Goal: Information Seeking & Learning: Learn about a topic

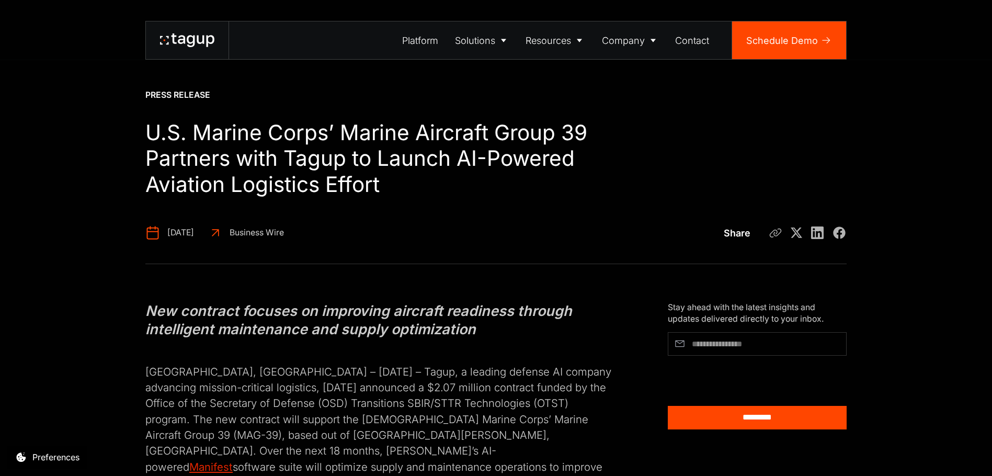
drag, startPoint x: 227, startPoint y: 372, endPoint x: 438, endPoint y: 388, distance: 211.4
click at [438, 388] on p "[GEOGRAPHIC_DATA], [GEOGRAPHIC_DATA] – [DATE] – Tagup, a leading defense AI com…" at bounding box center [378, 419] width 466 height 143
click at [349, 421] on p "[GEOGRAPHIC_DATA], [GEOGRAPHIC_DATA] – [DATE] – Tagup, a leading defense AI com…" at bounding box center [378, 419] width 466 height 143
drag, startPoint x: 321, startPoint y: 367, endPoint x: 516, endPoint y: 383, distance: 196.3
click at [522, 389] on p "[GEOGRAPHIC_DATA], [GEOGRAPHIC_DATA] – [DATE] – Tagup, a leading defense AI com…" at bounding box center [378, 419] width 466 height 143
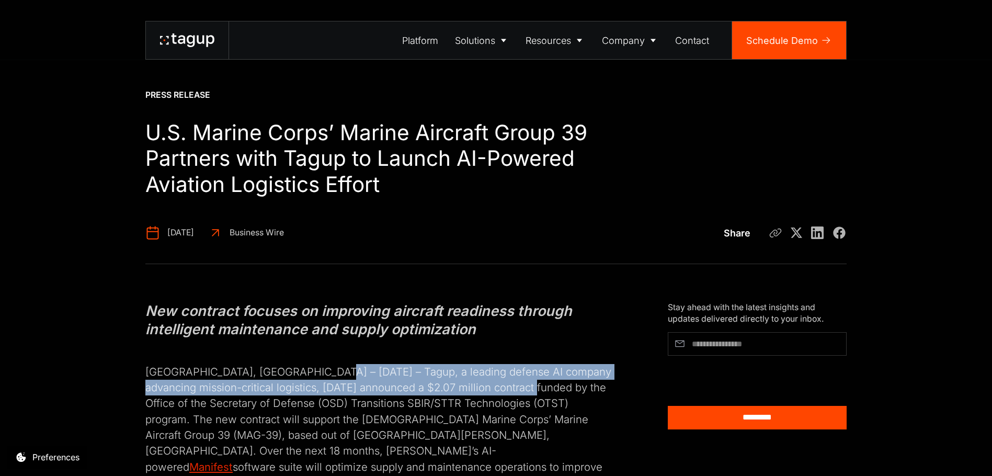
drag, startPoint x: 522, startPoint y: 389, endPoint x: 253, endPoint y: 406, distance: 269.4
click at [253, 413] on p "[GEOGRAPHIC_DATA], [GEOGRAPHIC_DATA] – [DATE] – Tagup, a leading defense AI com…" at bounding box center [378, 419] width 466 height 143
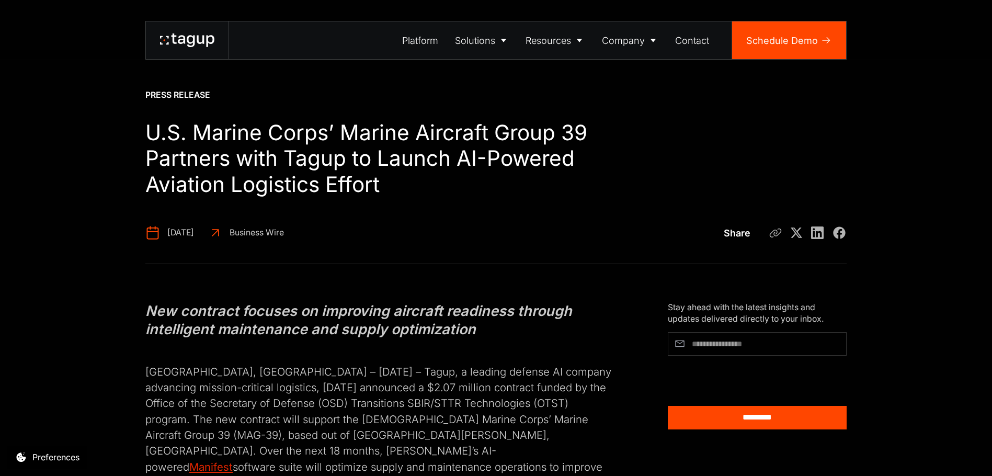
drag, startPoint x: 234, startPoint y: 367, endPoint x: 414, endPoint y: 383, distance: 180.7
click at [428, 392] on p "[GEOGRAPHIC_DATA], [GEOGRAPHIC_DATA] – [DATE] – Tagup, a leading defense AI com…" at bounding box center [378, 419] width 466 height 143
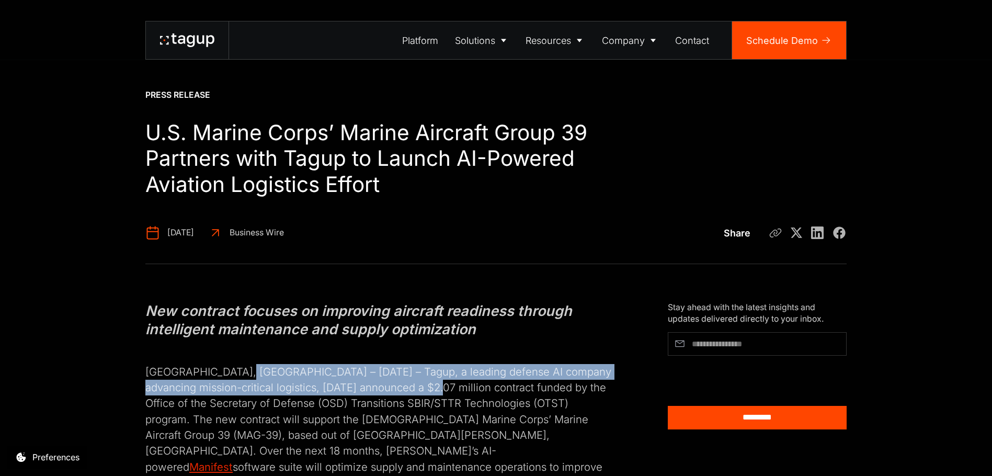
click at [349, 411] on p "[GEOGRAPHIC_DATA], [GEOGRAPHIC_DATA] – [DATE] – Tagup, a leading defense AI com…" at bounding box center [378, 419] width 466 height 143
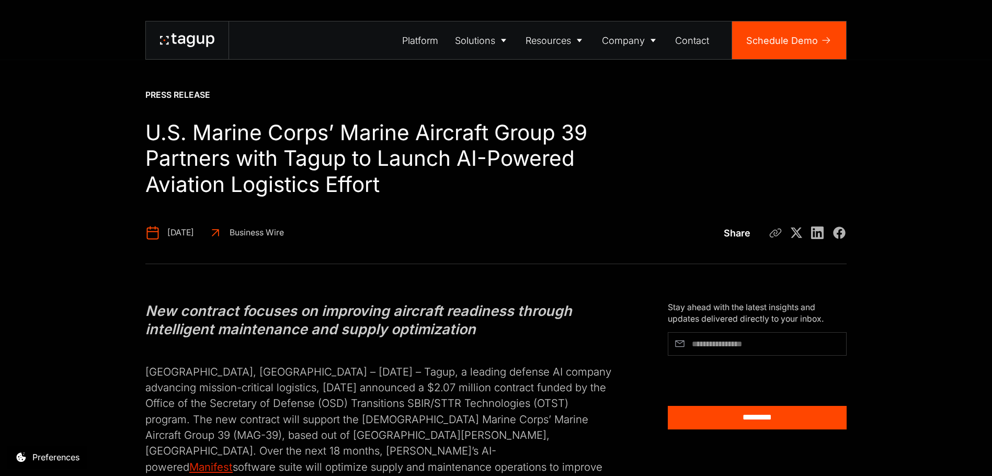
drag, startPoint x: 242, startPoint y: 360, endPoint x: 364, endPoint y: 392, distance: 126.0
click at [367, 395] on p "[GEOGRAPHIC_DATA], [GEOGRAPHIC_DATA] – [DATE] – Tagup, a leading defense AI com…" at bounding box center [378, 419] width 466 height 143
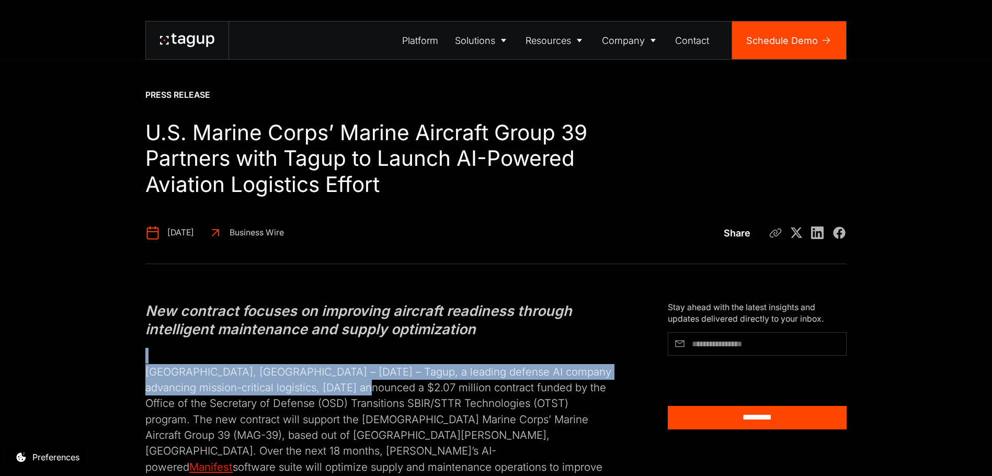
click at [299, 418] on p "[GEOGRAPHIC_DATA], [GEOGRAPHIC_DATA] – [DATE] – Tagup, a leading defense AI com…" at bounding box center [378, 419] width 466 height 143
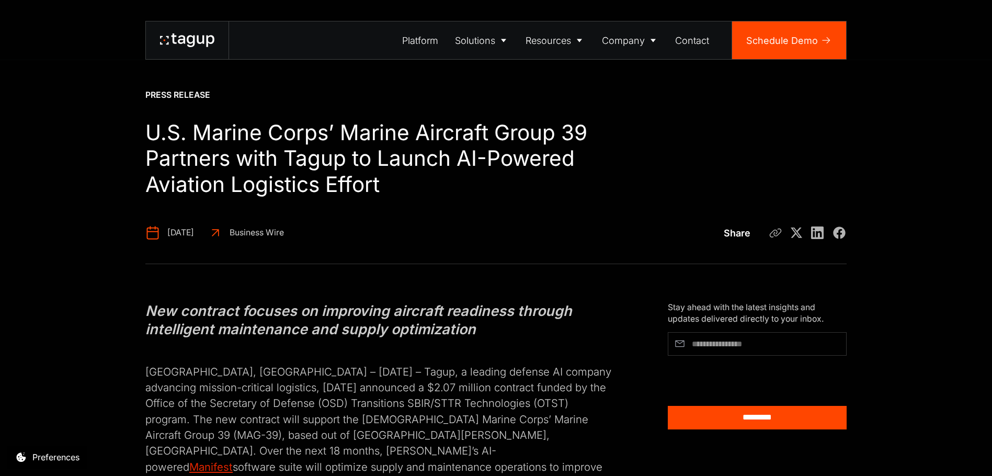
drag, startPoint x: 270, startPoint y: 368, endPoint x: 363, endPoint y: 397, distance: 97.1
click at [363, 397] on p "[GEOGRAPHIC_DATA], [GEOGRAPHIC_DATA] – [DATE] – Tagup, a leading defense AI com…" at bounding box center [378, 419] width 466 height 143
click at [323, 428] on p "[GEOGRAPHIC_DATA], [GEOGRAPHIC_DATA] – [DATE] – Tagup, a leading defense AI com…" at bounding box center [378, 419] width 466 height 143
drag, startPoint x: 267, startPoint y: 364, endPoint x: 373, endPoint y: 407, distance: 114.0
click at [373, 407] on p "[GEOGRAPHIC_DATA], [GEOGRAPHIC_DATA] – [DATE] – Tagup, a leading defense AI com…" at bounding box center [378, 419] width 466 height 143
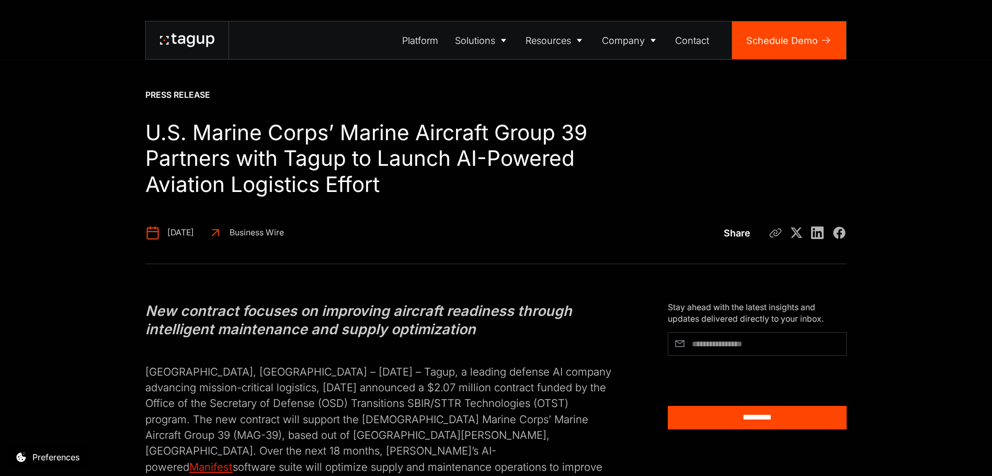
click at [323, 450] on p "[GEOGRAPHIC_DATA], [GEOGRAPHIC_DATA] – [DATE] – Tagup, a leading defense AI com…" at bounding box center [378, 419] width 466 height 143
drag, startPoint x: 269, startPoint y: 372, endPoint x: 325, endPoint y: 392, distance: 59.4
click at [361, 409] on p "[GEOGRAPHIC_DATA], [GEOGRAPHIC_DATA] – [DATE] – Tagup, a leading defense AI com…" at bounding box center [378, 419] width 466 height 143
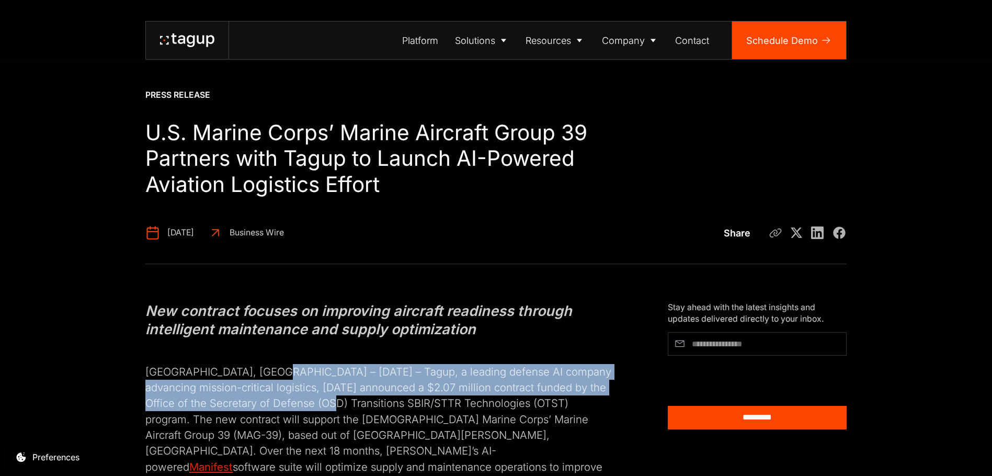
click at [355, 443] on p "[GEOGRAPHIC_DATA], [GEOGRAPHIC_DATA] – [DATE] – Tagup, a leading defense AI com…" at bounding box center [378, 419] width 466 height 143
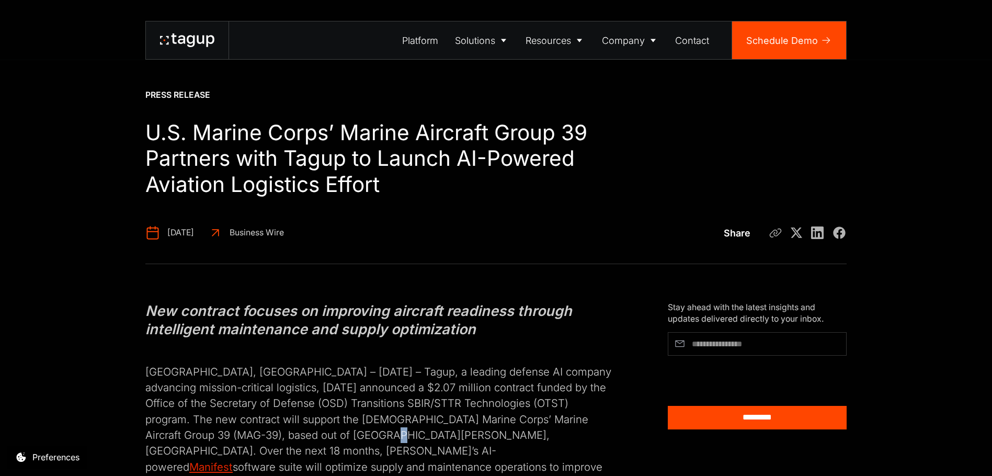
click at [269, 365] on p "[GEOGRAPHIC_DATA], [GEOGRAPHIC_DATA] – [DATE] – Tagup, a leading defense AI com…" at bounding box center [378, 419] width 466 height 143
drag, startPoint x: 225, startPoint y: 362, endPoint x: 368, endPoint y: 419, distance: 153.6
click at [368, 419] on p "[GEOGRAPHIC_DATA], [GEOGRAPHIC_DATA] – [DATE] – Tagup, a leading defense AI com…" at bounding box center [378, 419] width 466 height 143
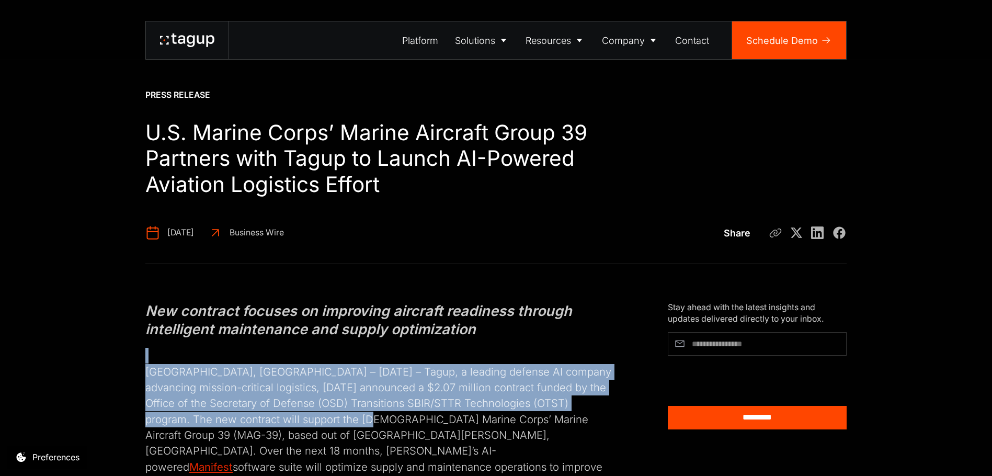
click at [355, 439] on p "[GEOGRAPHIC_DATA], [GEOGRAPHIC_DATA] – [DATE] – Tagup, a leading defense AI com…" at bounding box center [378, 419] width 466 height 143
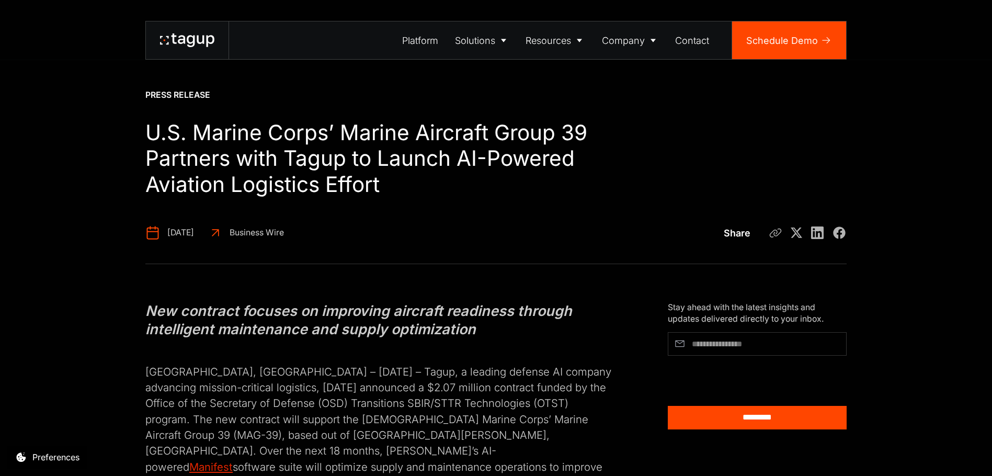
drag, startPoint x: 233, startPoint y: 361, endPoint x: 390, endPoint y: 400, distance: 161.2
click at [400, 406] on p "[GEOGRAPHIC_DATA], [GEOGRAPHIC_DATA] – [DATE] – Tagup, a leading defense AI com…" at bounding box center [378, 419] width 466 height 143
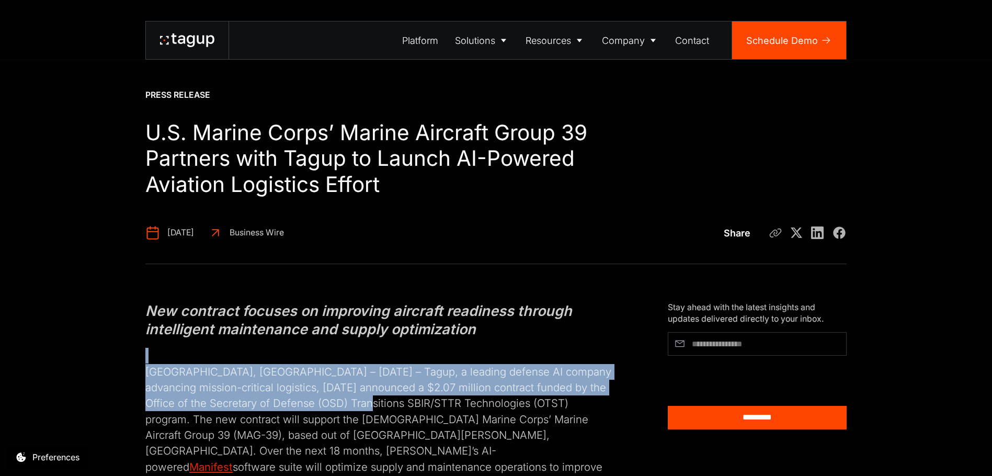
click at [383, 444] on p "[GEOGRAPHIC_DATA], [GEOGRAPHIC_DATA] – [DATE] – Tagup, a leading defense AI com…" at bounding box center [378, 419] width 466 height 143
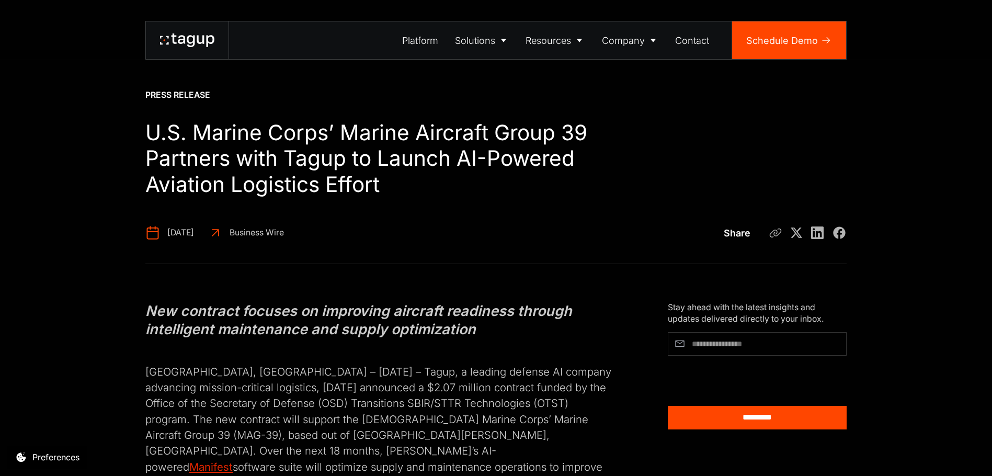
drag, startPoint x: 253, startPoint y: 365, endPoint x: 383, endPoint y: 397, distance: 134.1
click at [384, 399] on p "[GEOGRAPHIC_DATA], [GEOGRAPHIC_DATA] – [DATE] – Tagup, a leading defense AI com…" at bounding box center [378, 419] width 466 height 143
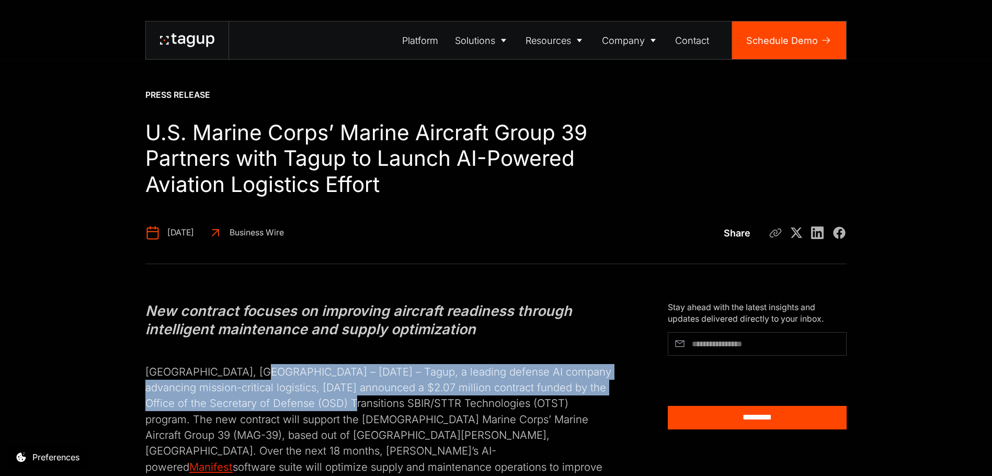
click at [387, 427] on p "[GEOGRAPHIC_DATA], [GEOGRAPHIC_DATA] – [DATE] – Tagup, a leading defense AI com…" at bounding box center [378, 419] width 466 height 143
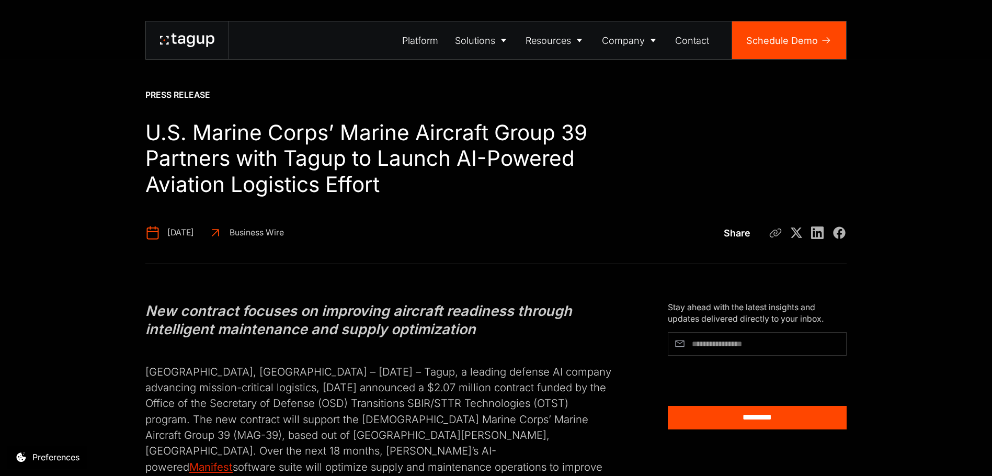
scroll to position [52, 0]
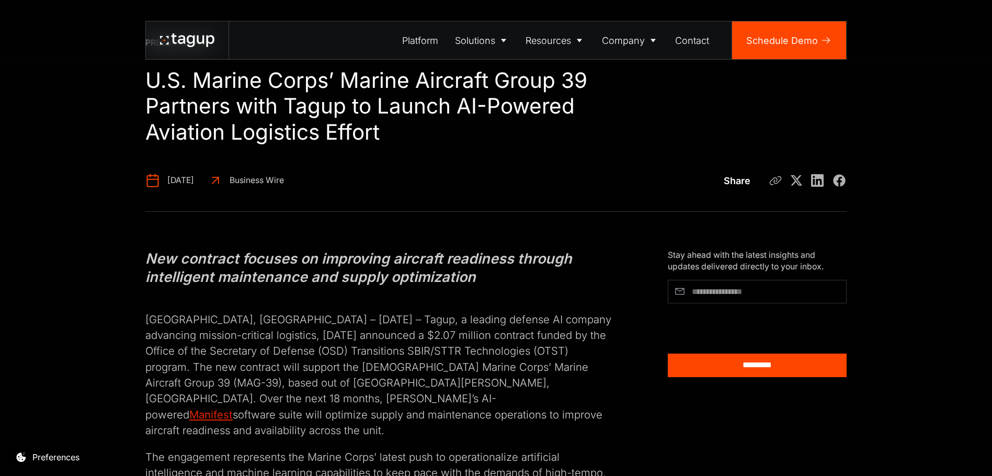
drag, startPoint x: 204, startPoint y: 396, endPoint x: 512, endPoint y: 449, distance: 312.6
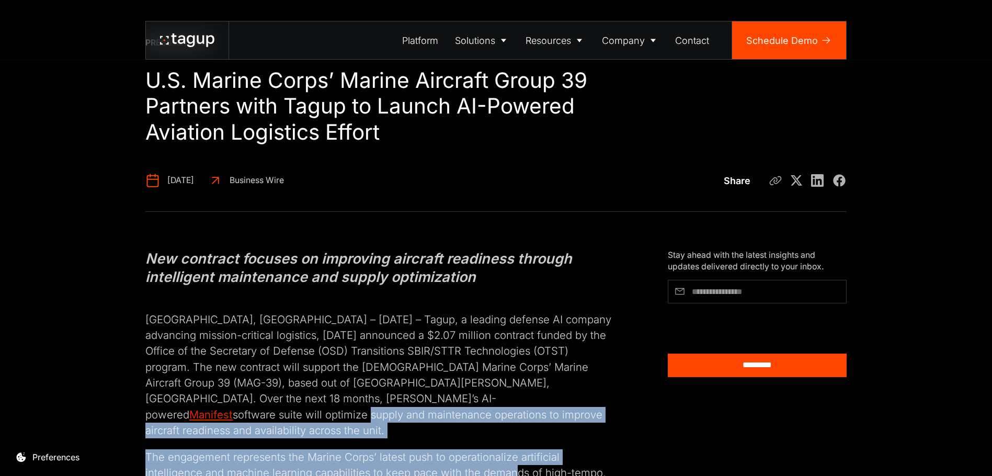
click at [216, 345] on p "[GEOGRAPHIC_DATA], [GEOGRAPHIC_DATA] – [DATE] – Tagup, a leading defense AI com…" at bounding box center [378, 367] width 466 height 143
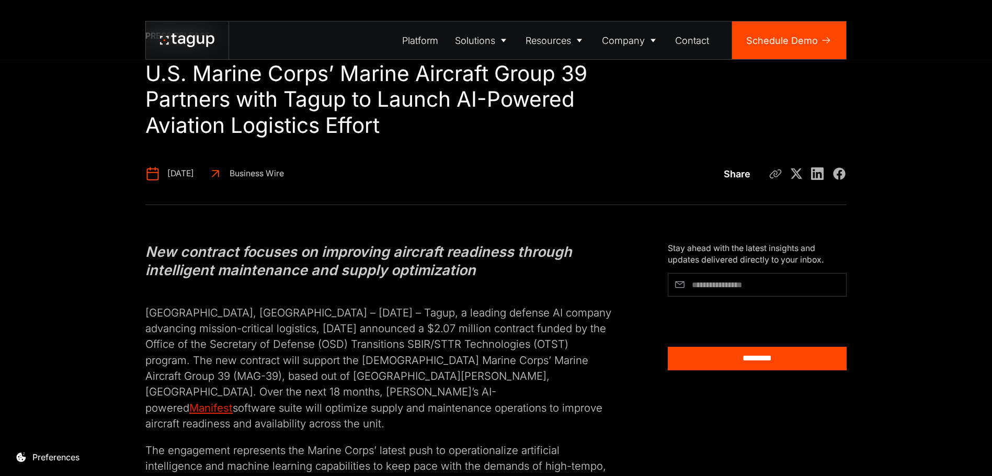
scroll to position [157, 0]
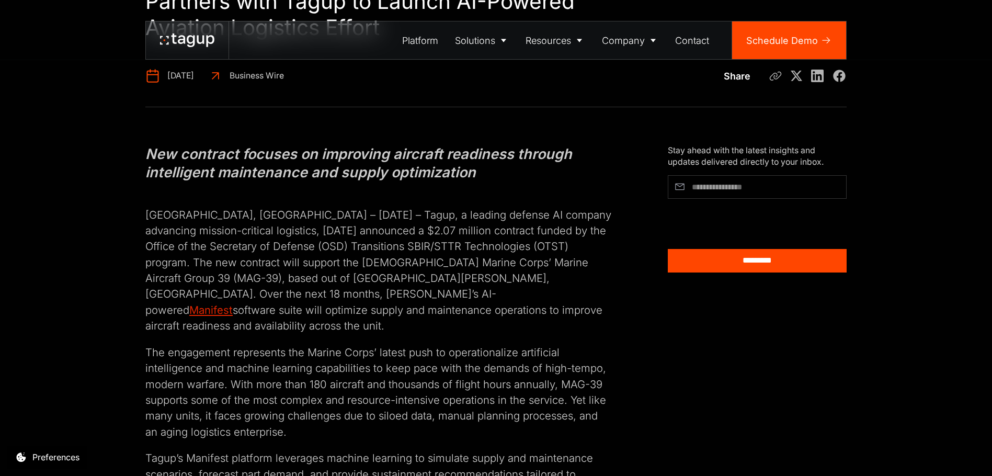
drag, startPoint x: 160, startPoint y: 335, endPoint x: 439, endPoint y: 411, distance: 289.4
click at [439, 411] on p "The engagement represents the Marine Corps’ latest push to operationalize artif…" at bounding box center [378, 392] width 466 height 95
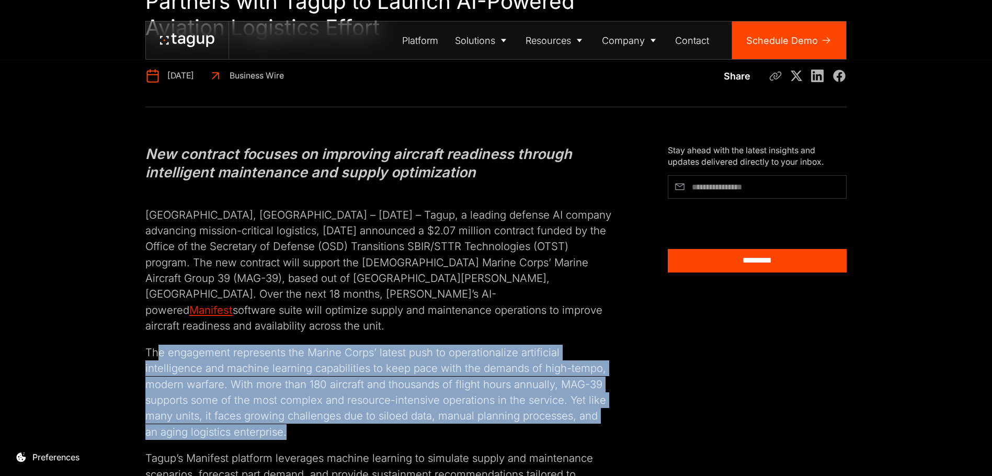
click at [314, 419] on p "The engagement represents the Marine Corps’ latest push to operationalize artif…" at bounding box center [378, 392] width 466 height 95
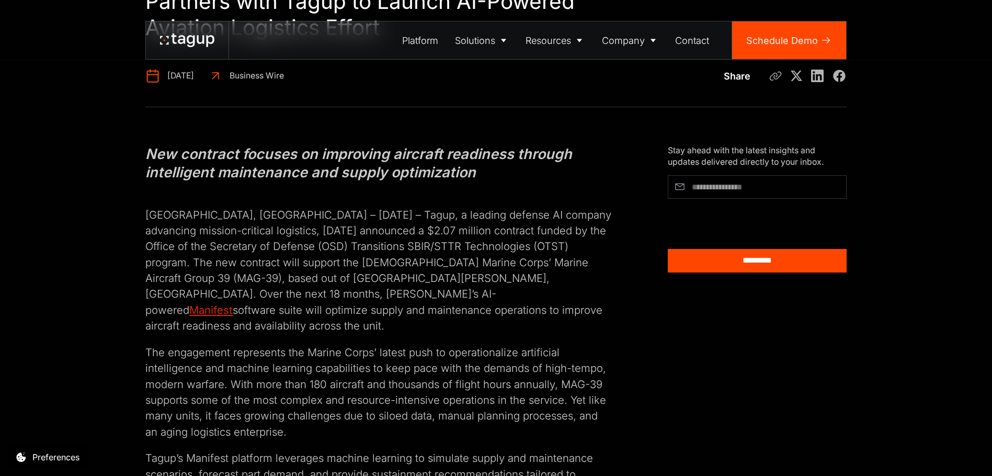
drag, startPoint x: 198, startPoint y: 246, endPoint x: 323, endPoint y: 405, distance: 201.9
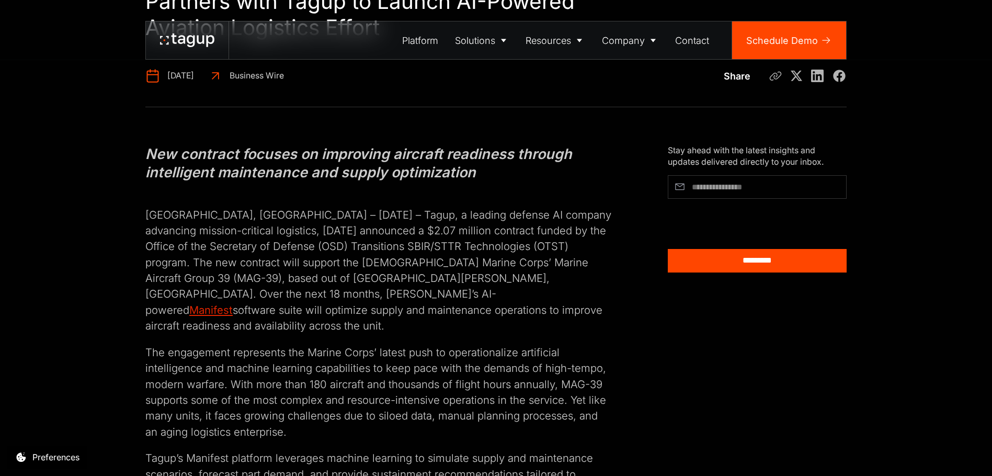
drag, startPoint x: 286, startPoint y: 421, endPoint x: 219, endPoint y: 263, distance: 171.6
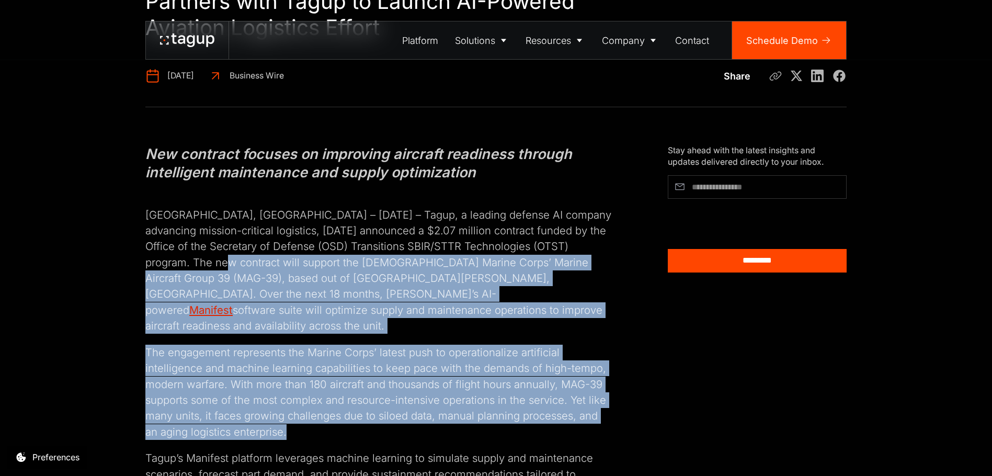
drag, startPoint x: 219, startPoint y: 262, endPoint x: 347, endPoint y: 419, distance: 202.7
click at [347, 419] on p "The engagement represents the Marine Corps’ latest push to operationalize artif…" at bounding box center [378, 392] width 466 height 95
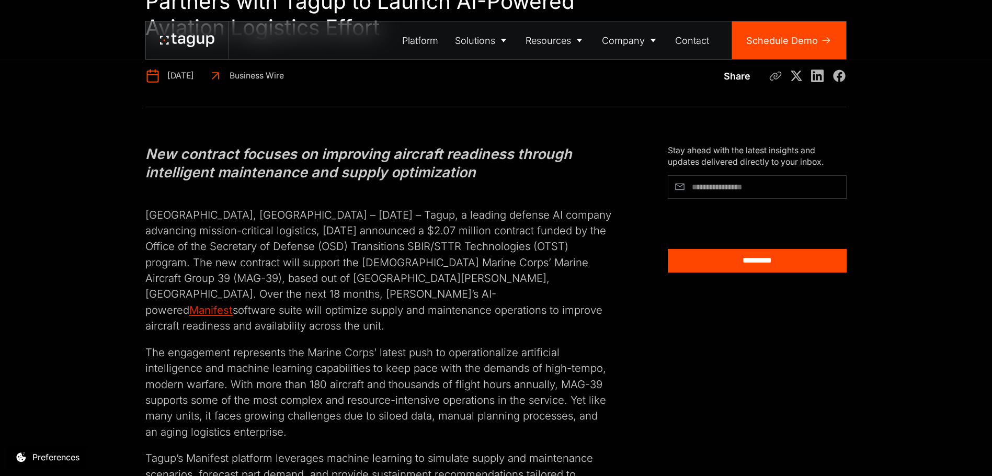
drag, startPoint x: 287, startPoint y: 420, endPoint x: 222, endPoint y: 280, distance: 153.8
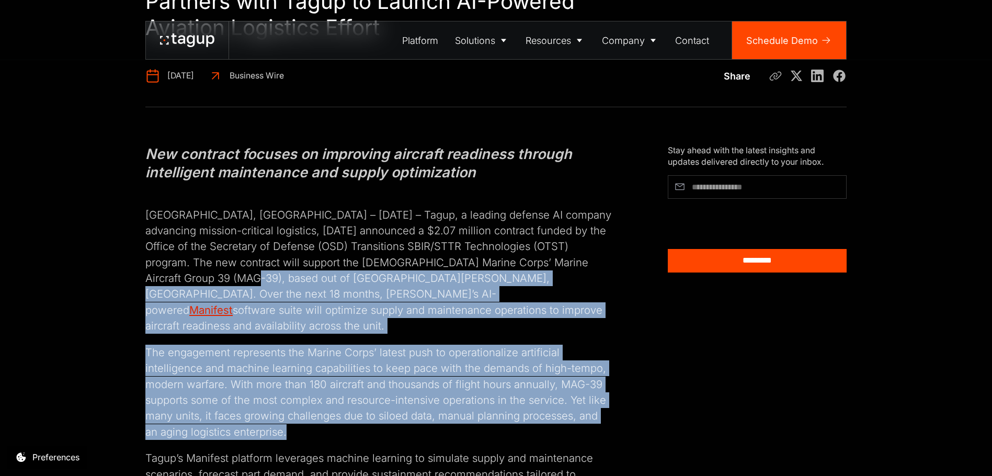
drag, startPoint x: 221, startPoint y: 278, endPoint x: 360, endPoint y: 429, distance: 205.1
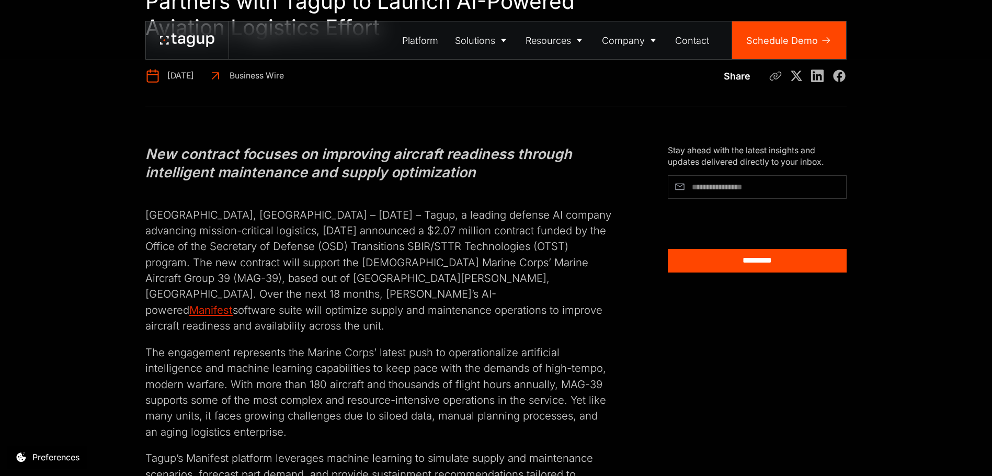
scroll to position [261, 0]
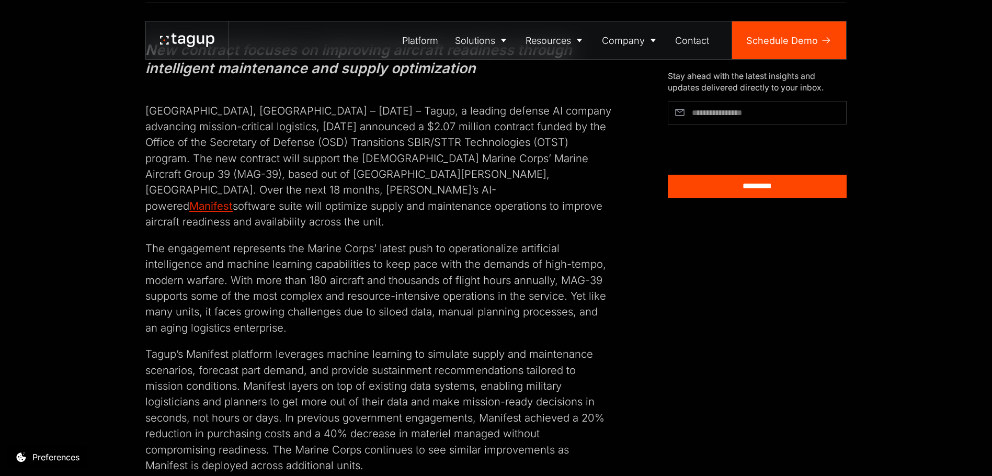
drag, startPoint x: 225, startPoint y: 155, endPoint x: 366, endPoint y: 264, distance: 178.2
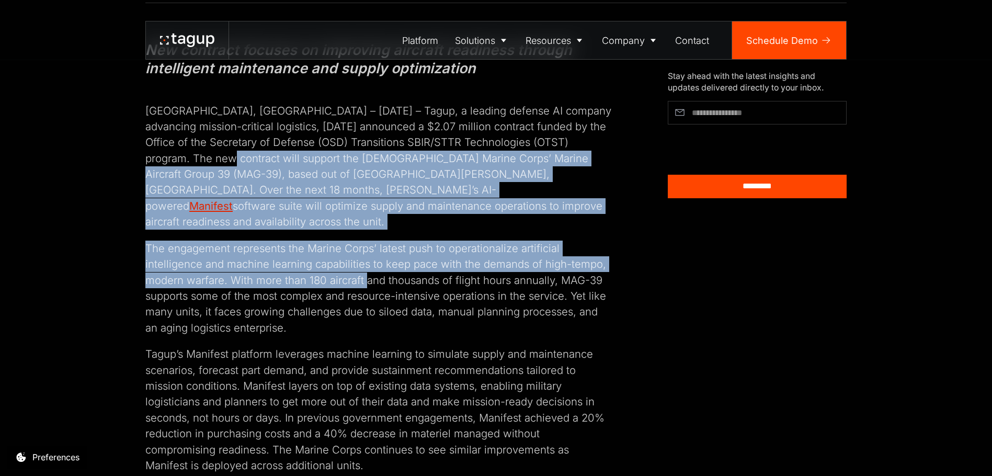
click at [371, 300] on p "The engagement represents the Marine Corps’ latest push to operationalize artif…" at bounding box center [378, 288] width 466 height 95
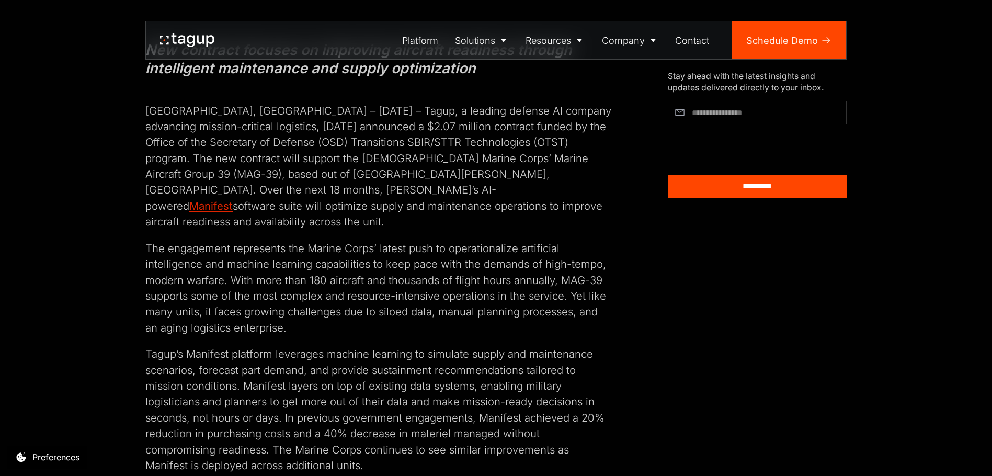
drag, startPoint x: 275, startPoint y: 315, endPoint x: 167, endPoint y: 110, distance: 231.6
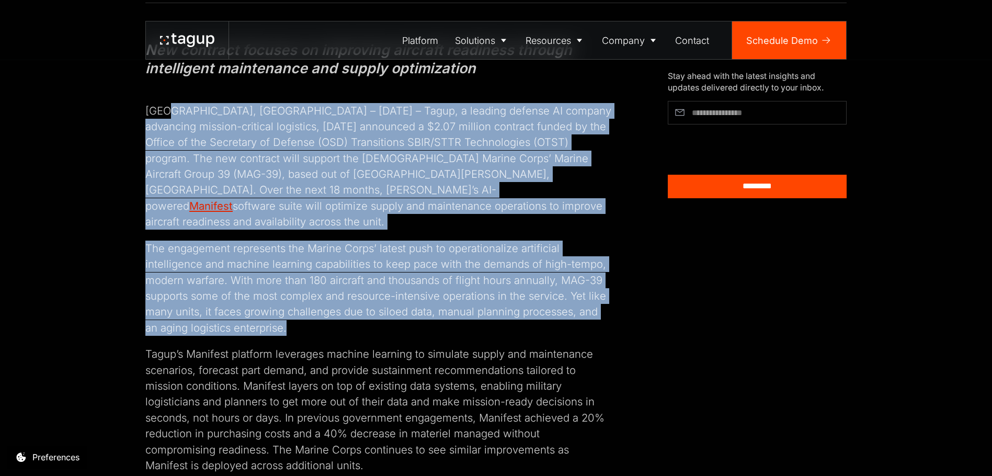
click at [355, 366] on p "Tagup’s Manifest platform leverages machine learning to simulate supply and mai…" at bounding box center [378, 409] width 466 height 127
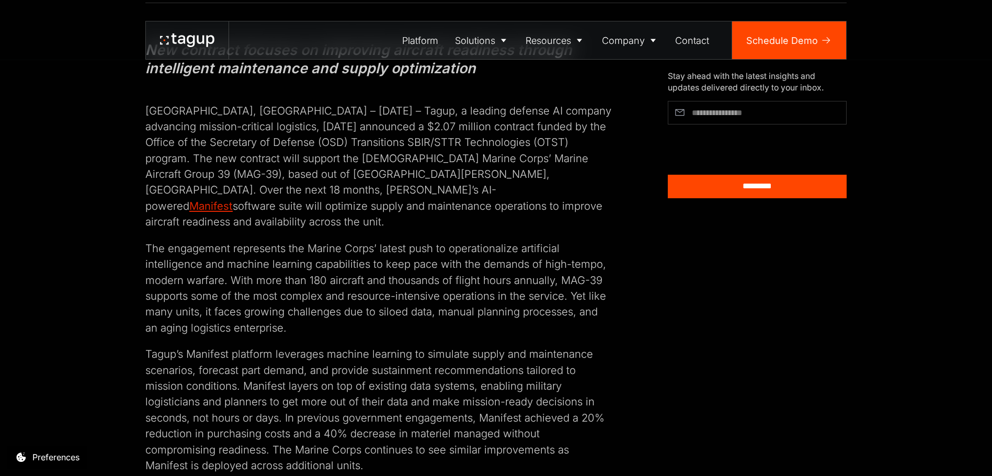
drag, startPoint x: 393, startPoint y: 390, endPoint x: 225, endPoint y: 220, distance: 238.9
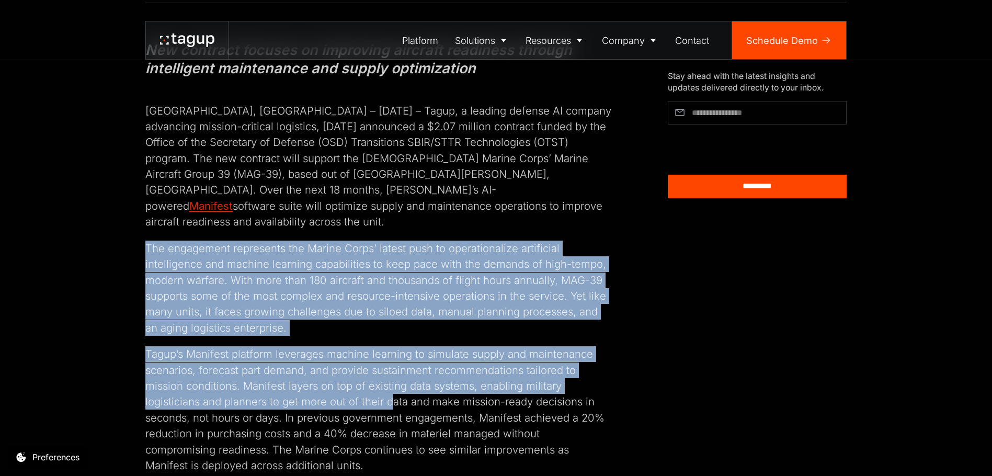
drag, startPoint x: 216, startPoint y: 202, endPoint x: 627, endPoint y: 393, distance: 453.3
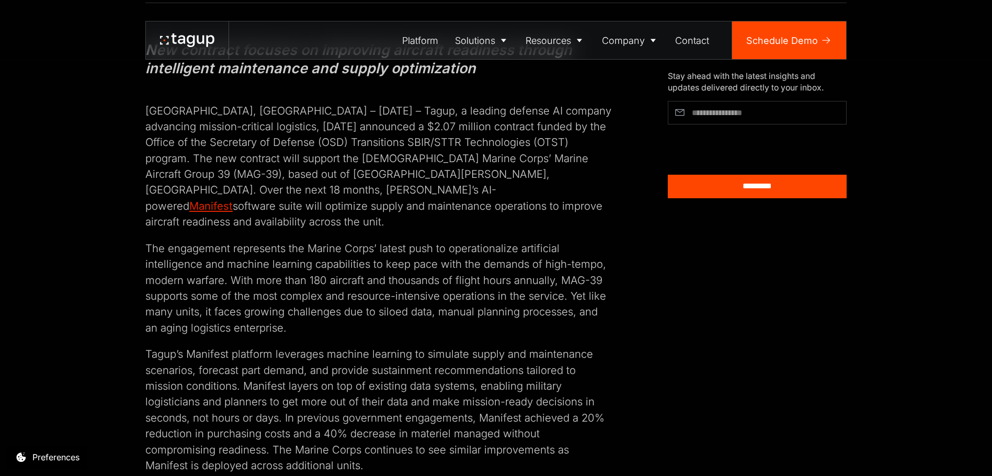
drag, startPoint x: 145, startPoint y: 335, endPoint x: 466, endPoint y: 400, distance: 327.2
click at [469, 401] on p "Tagup’s Manifest platform leverages machine learning to simulate supply and mai…" at bounding box center [378, 409] width 466 height 127
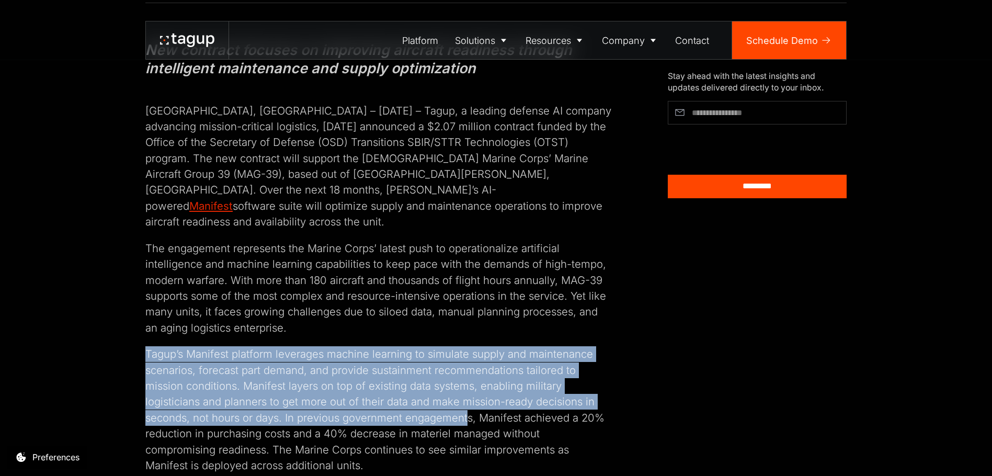
drag, startPoint x: 469, startPoint y: 401, endPoint x: 296, endPoint y: 266, distance: 219.5
click at [296, 266] on p "The engagement represents the Marine Corps’ latest push to operationalize artif…" at bounding box center [378, 288] width 466 height 95
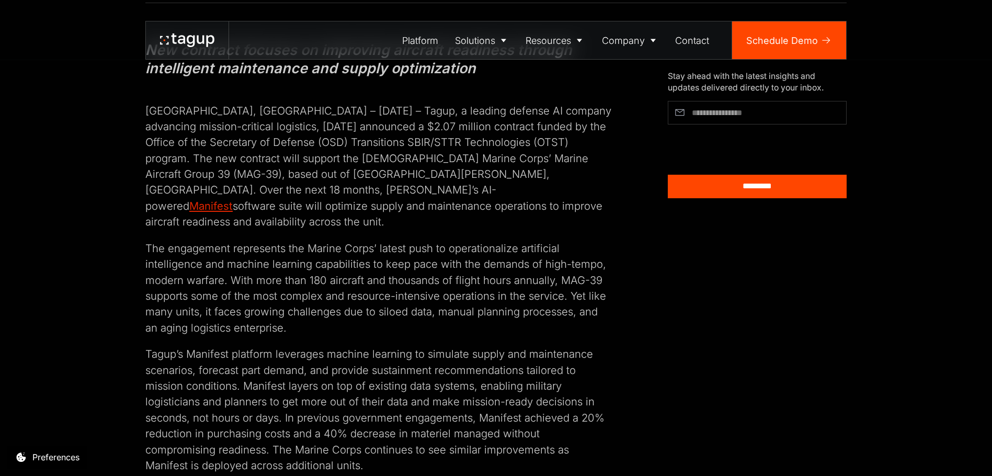
click at [389, 422] on p "Tagup’s Manifest platform leverages machine learning to simulate supply and mai…" at bounding box center [378, 409] width 466 height 127
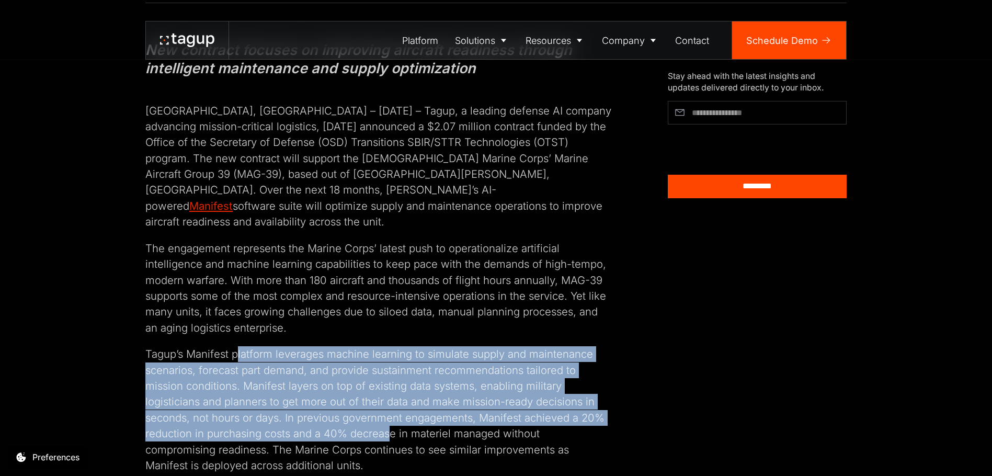
click at [210, 241] on p "The engagement represents the Marine Corps’ latest push to operationalize artif…" at bounding box center [378, 288] width 466 height 95
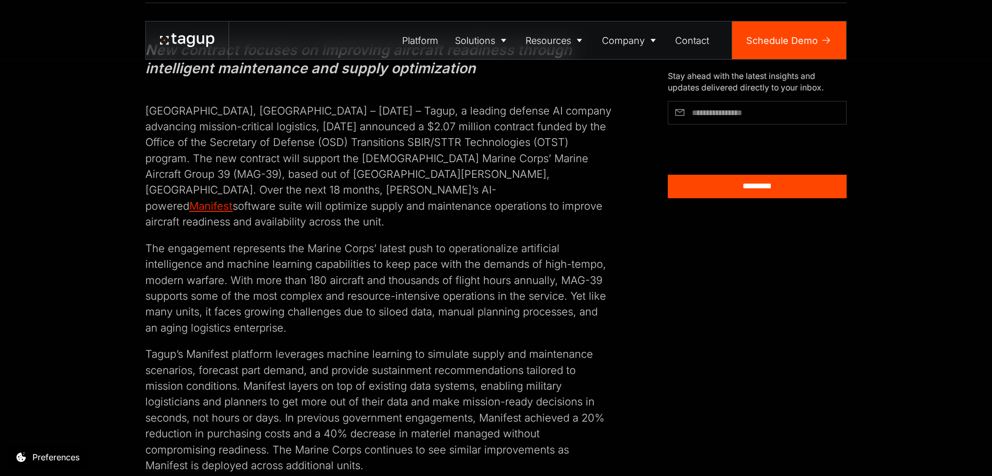
drag, startPoint x: 252, startPoint y: 314, endPoint x: 304, endPoint y: 372, distance: 78.9
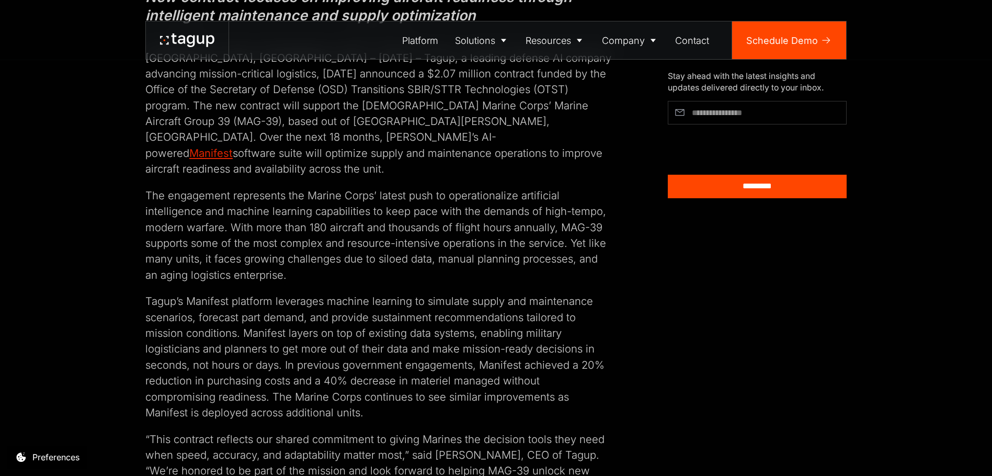
scroll to position [366, 0]
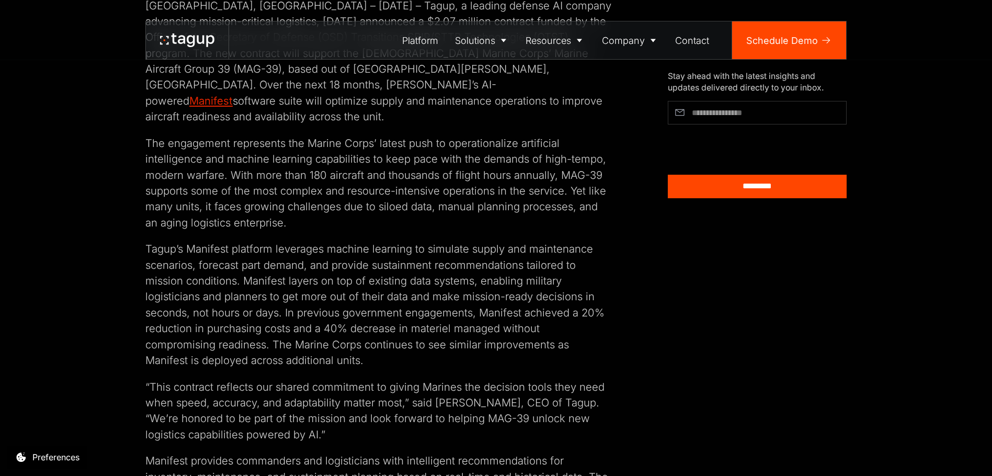
drag, startPoint x: 154, startPoint y: 236, endPoint x: 372, endPoint y: 297, distance: 226.8
click at [372, 297] on p "Tagup’s Manifest platform leverages machine learning to simulate supply and mai…" at bounding box center [378, 304] width 466 height 127
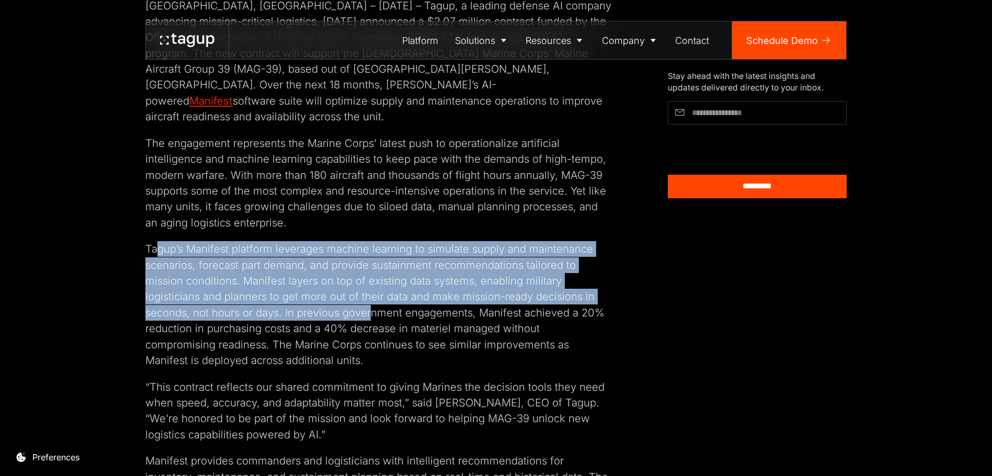
click at [330, 347] on p "Tagup’s Manifest platform leverages machine learning to simulate supply and mai…" at bounding box center [378, 304] width 466 height 127
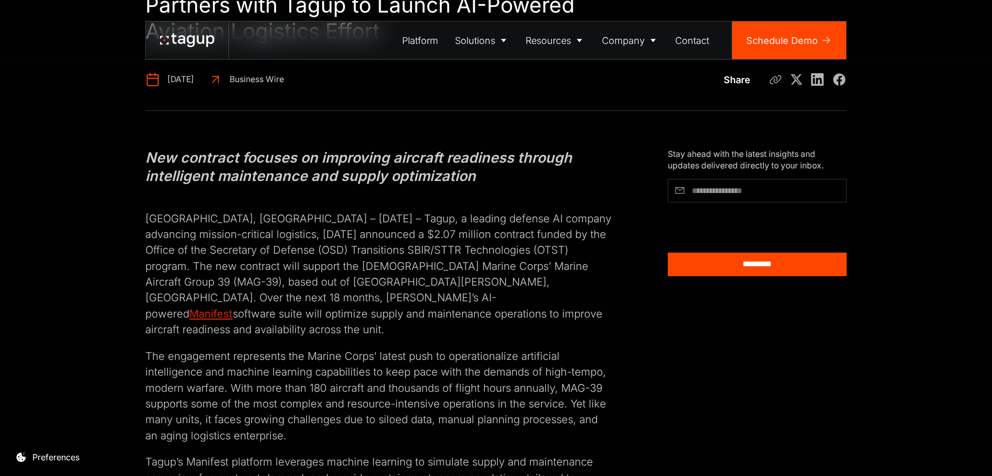
scroll to position [0, 0]
